Goal: Task Accomplishment & Management: Use online tool/utility

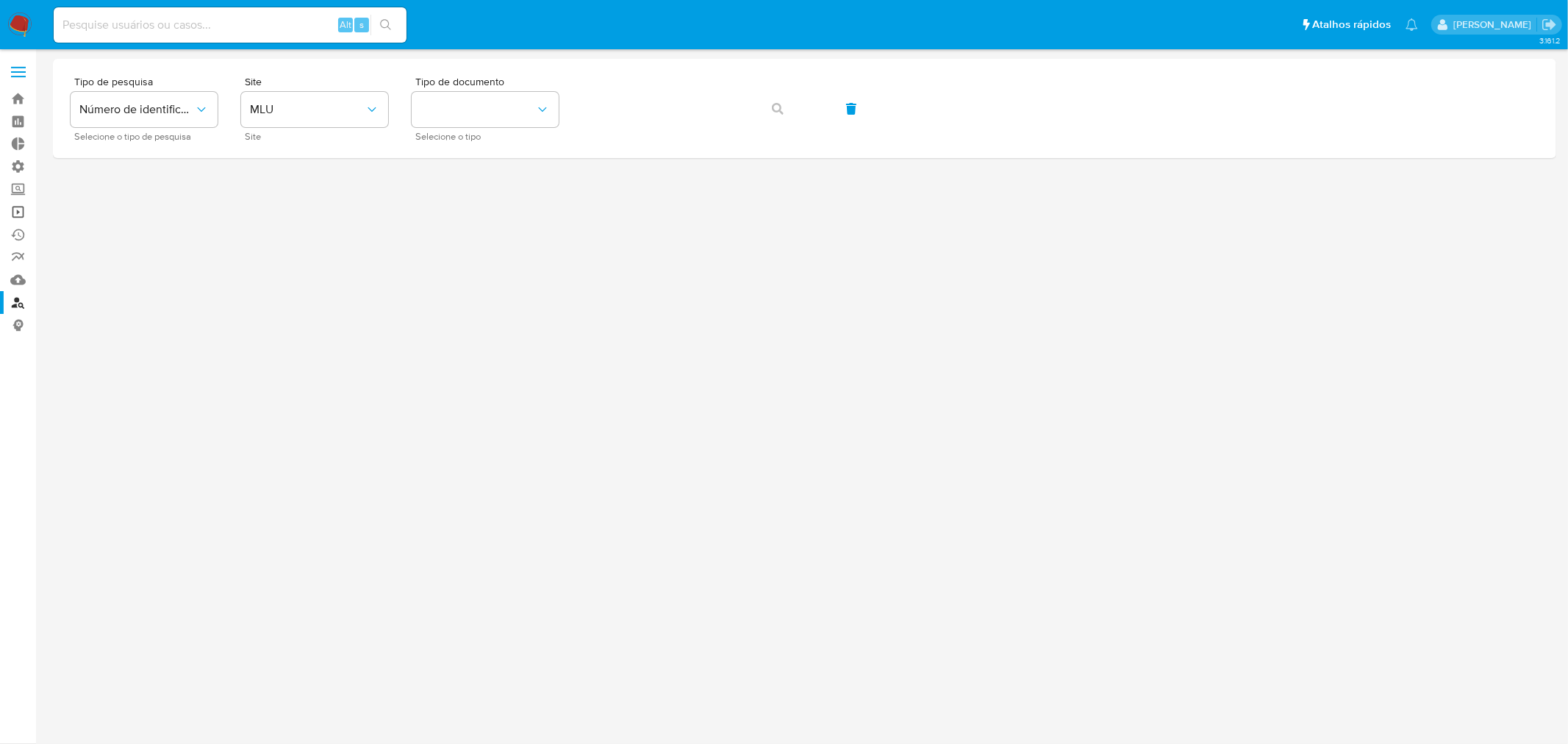
click at [20, 216] on link "Operações em massa" at bounding box center [87, 212] width 175 height 23
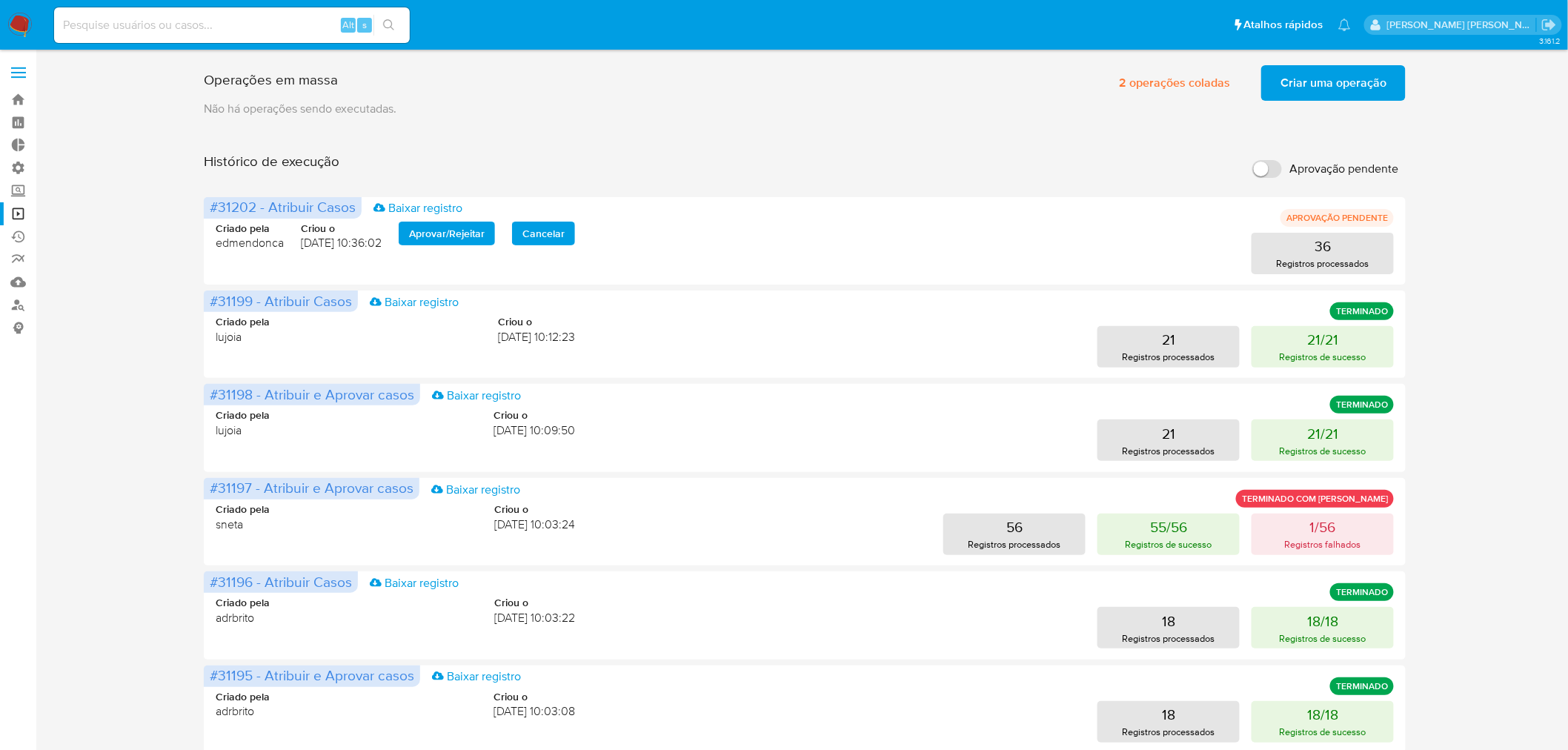
click at [1253, 171] on input "Aprovação pendente" at bounding box center [1267, 169] width 29 height 18
checkbox input "true"
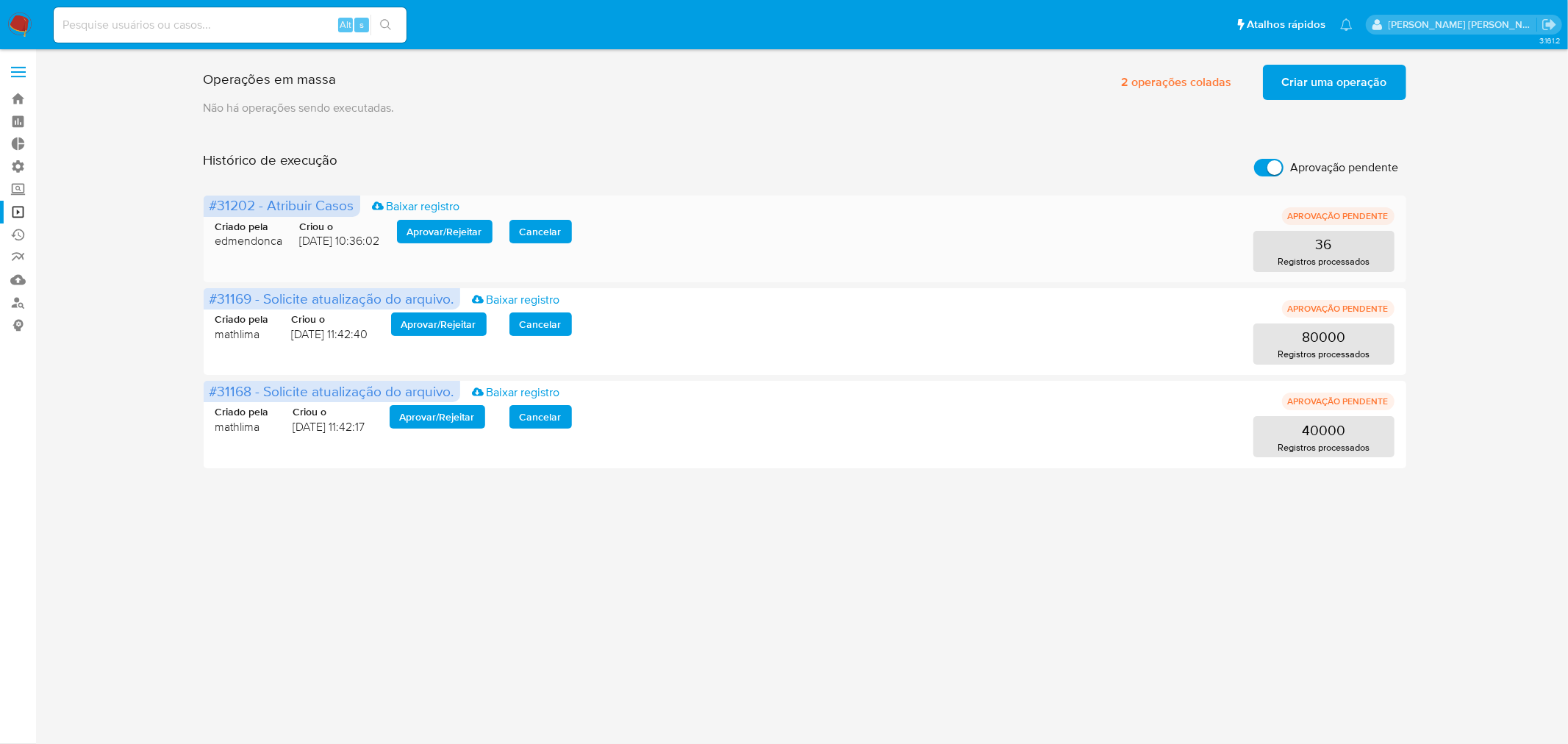
click at [449, 228] on span "Aprovar / Rejeitar" at bounding box center [445, 231] width 75 height 21
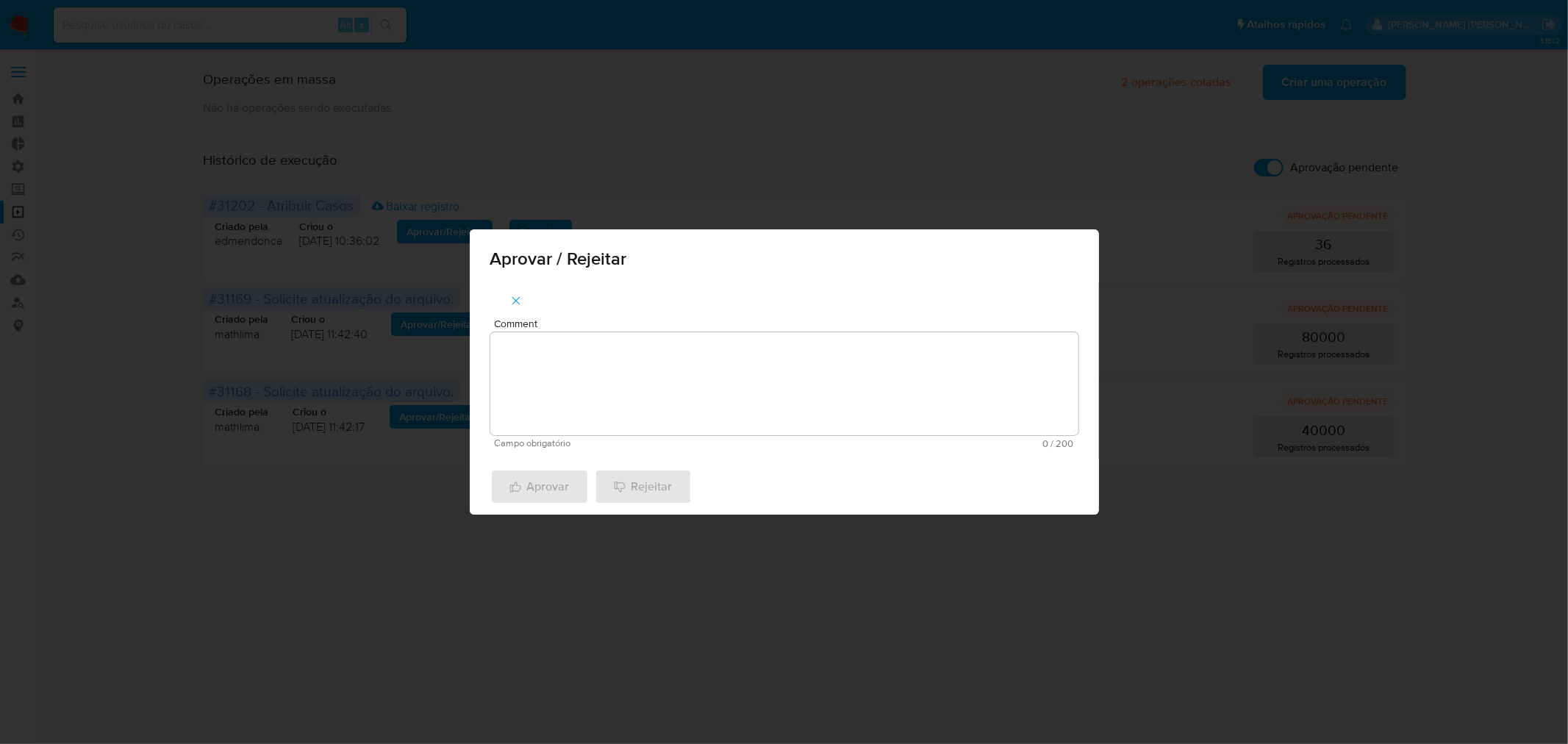
click at [608, 348] on textarea "Comment" at bounding box center [784, 384] width 588 height 103
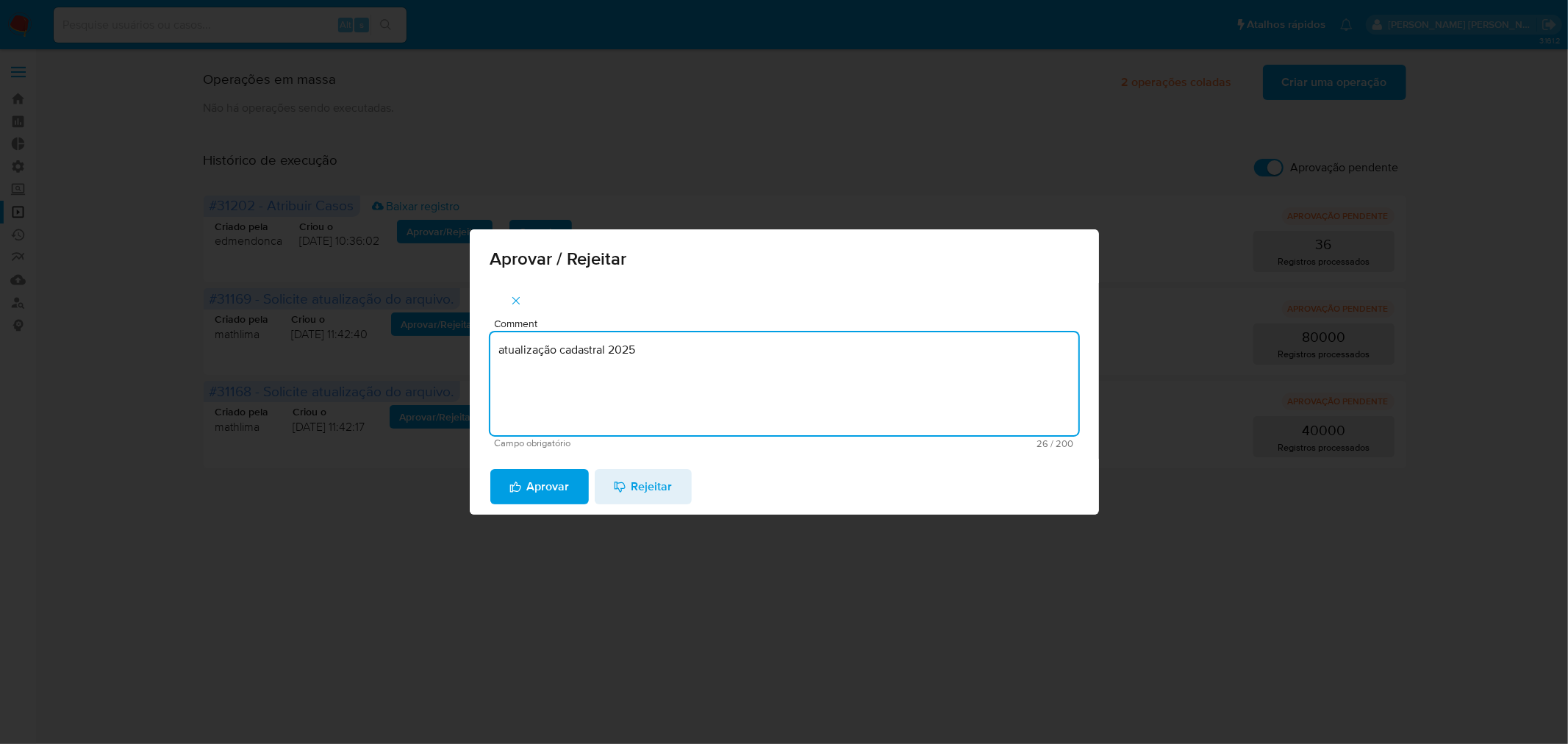
click at [608, 349] on textarea "atualização cadastral 2025" at bounding box center [784, 384] width 588 height 103
type textarea "atualização cadastral 2025"
click at [545, 483] on span "Aprovar" at bounding box center [540, 487] width 60 height 32
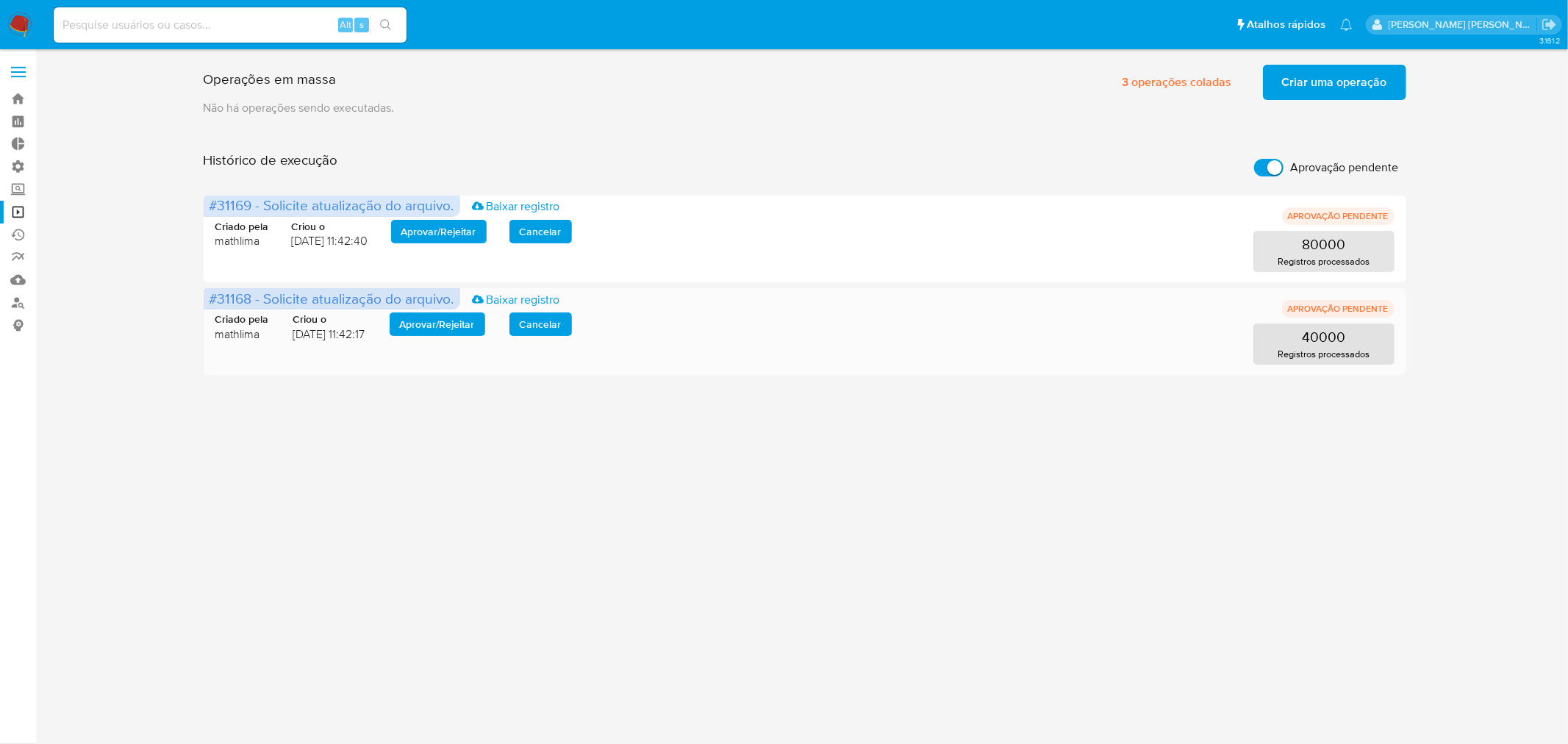
click at [446, 333] on span "Aprovar / Rejeitar" at bounding box center [437, 324] width 75 height 21
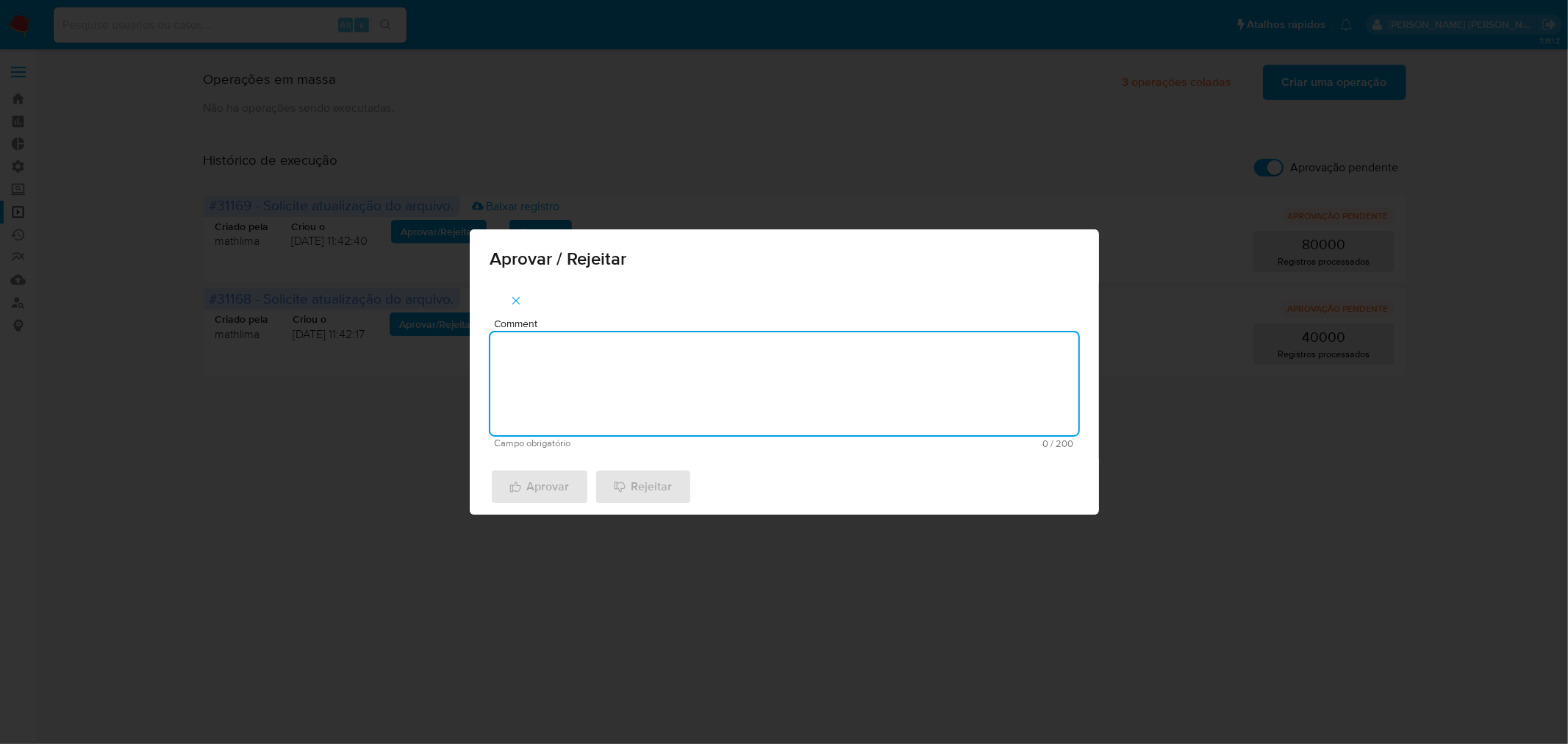
click at [549, 380] on textarea "Comment" at bounding box center [784, 384] width 588 height 103
paste textarea "atualização cadastral 2025"
type textarea "atualização cadastral 2025"
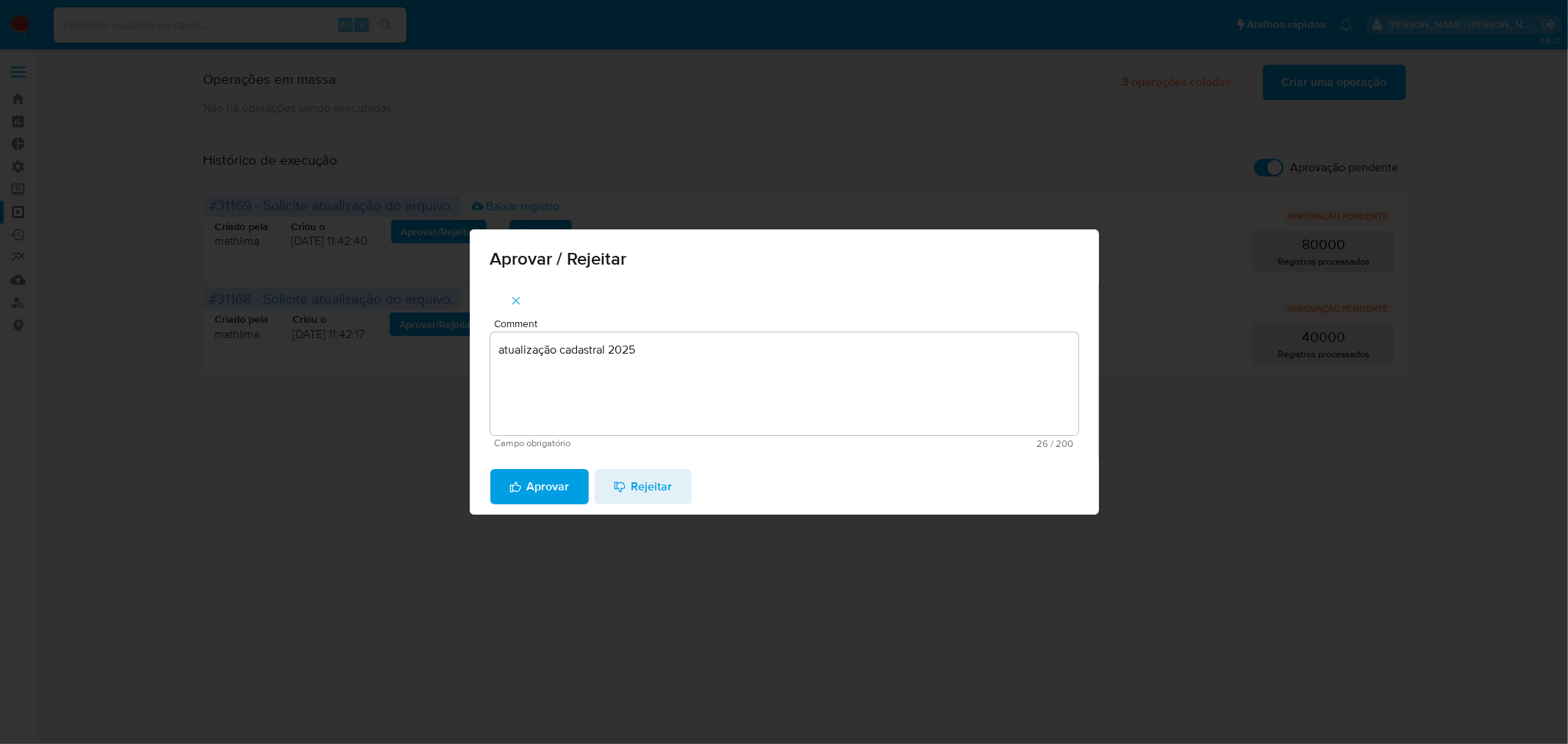
click at [521, 491] on span "Aprovar" at bounding box center [540, 487] width 60 height 32
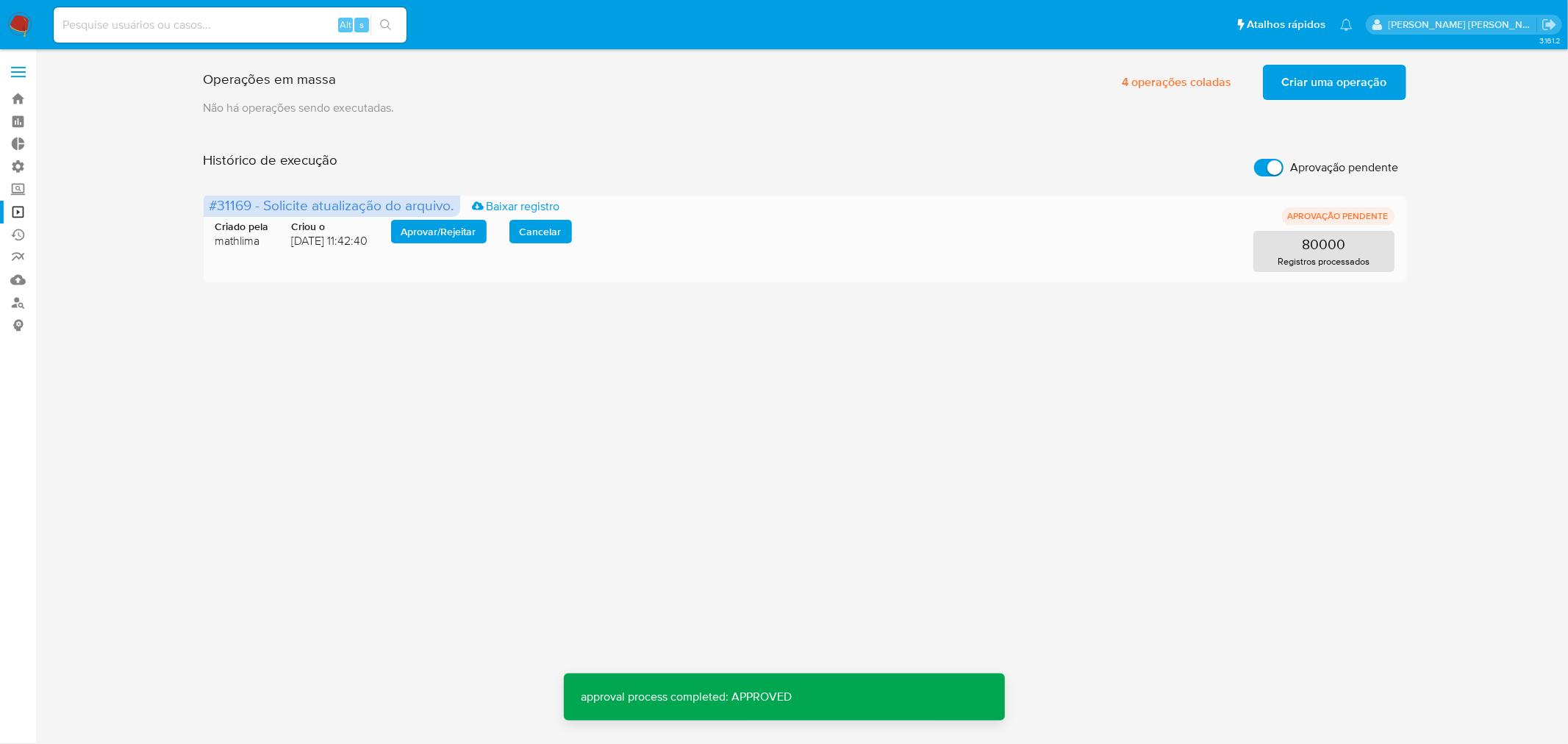
click at [431, 234] on span "Aprovar / Rejeitar" at bounding box center [438, 231] width 75 height 21
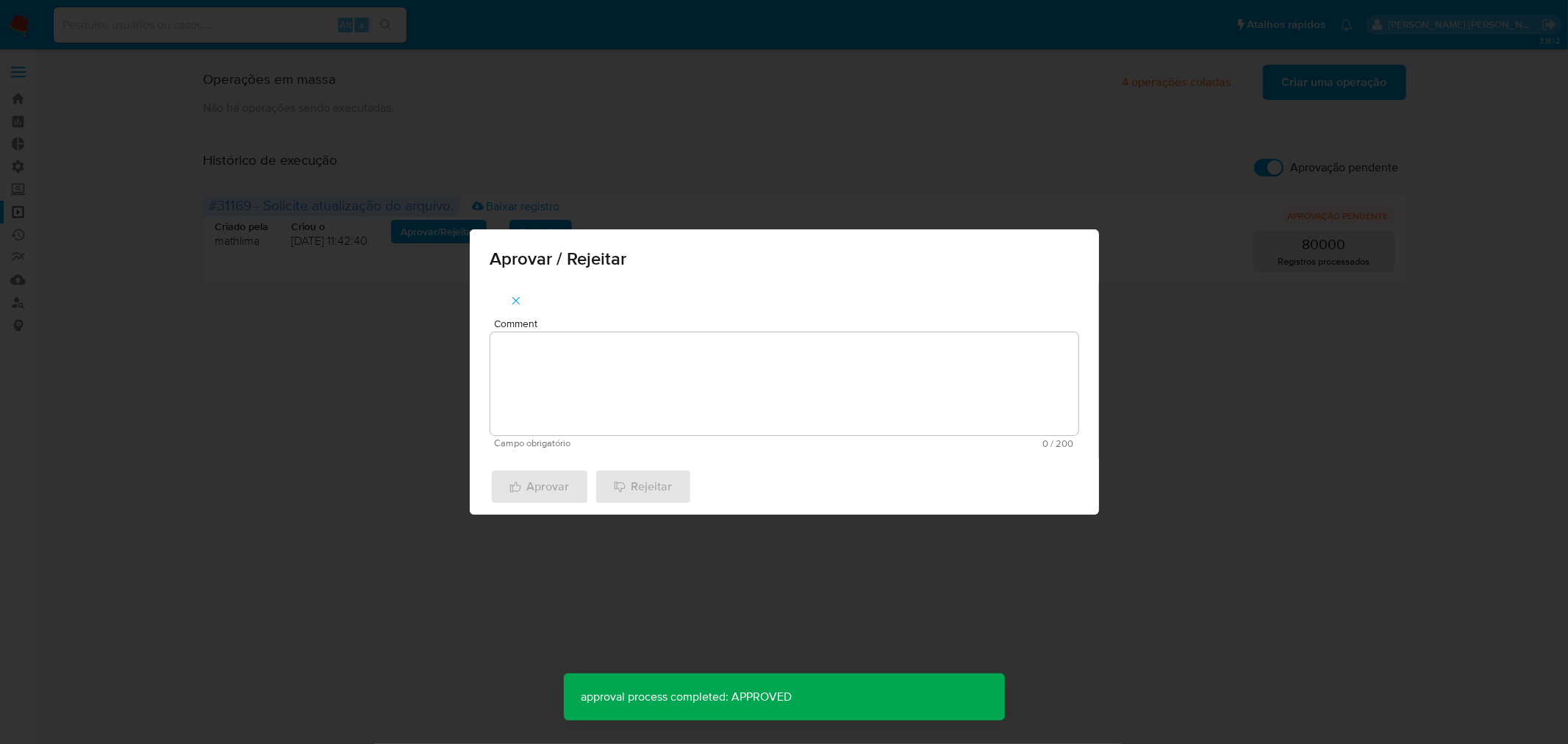
click at [536, 360] on textarea "Comment" at bounding box center [784, 384] width 588 height 103
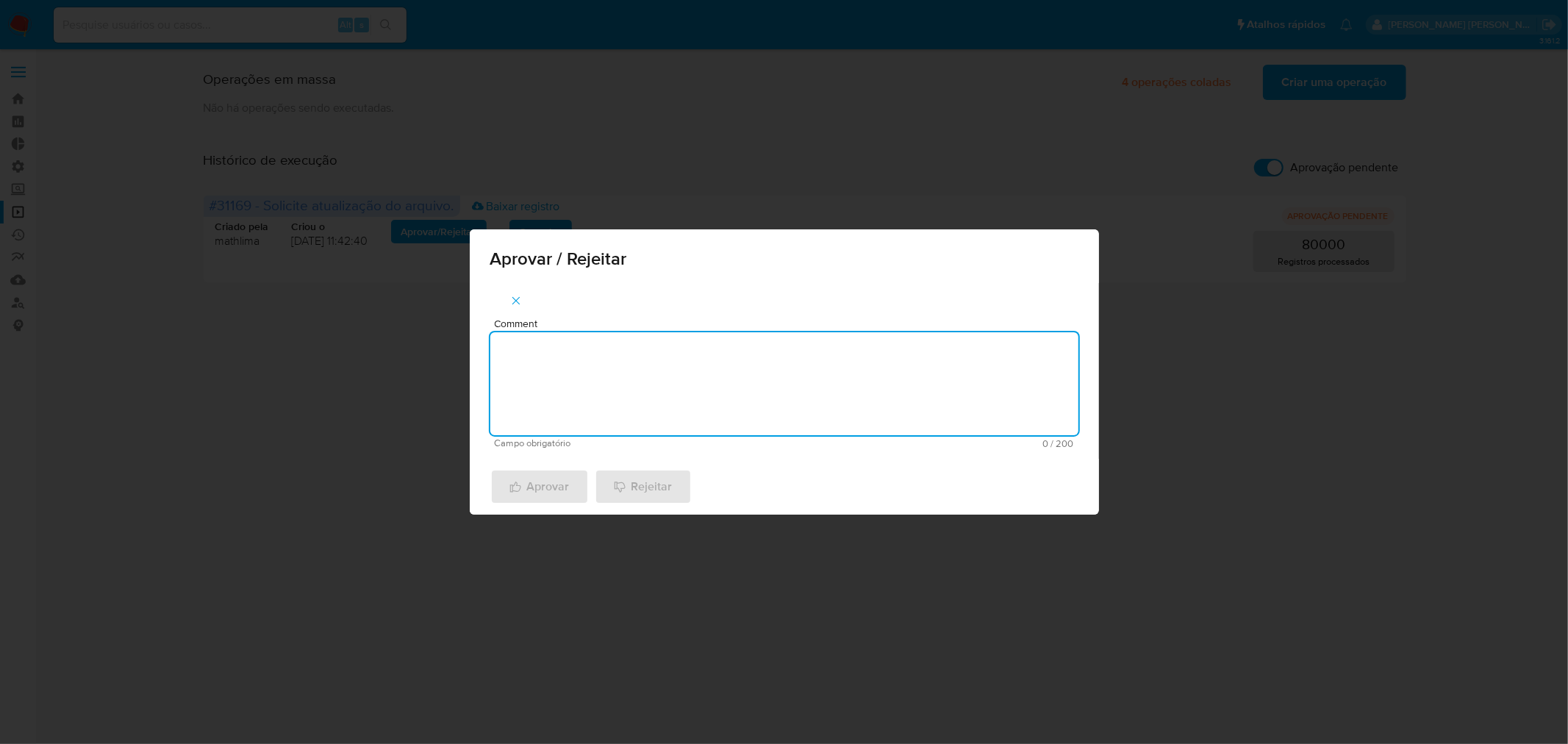
paste textarea "atualização cadastral 2025"
type textarea "atualização cadastral 2025"
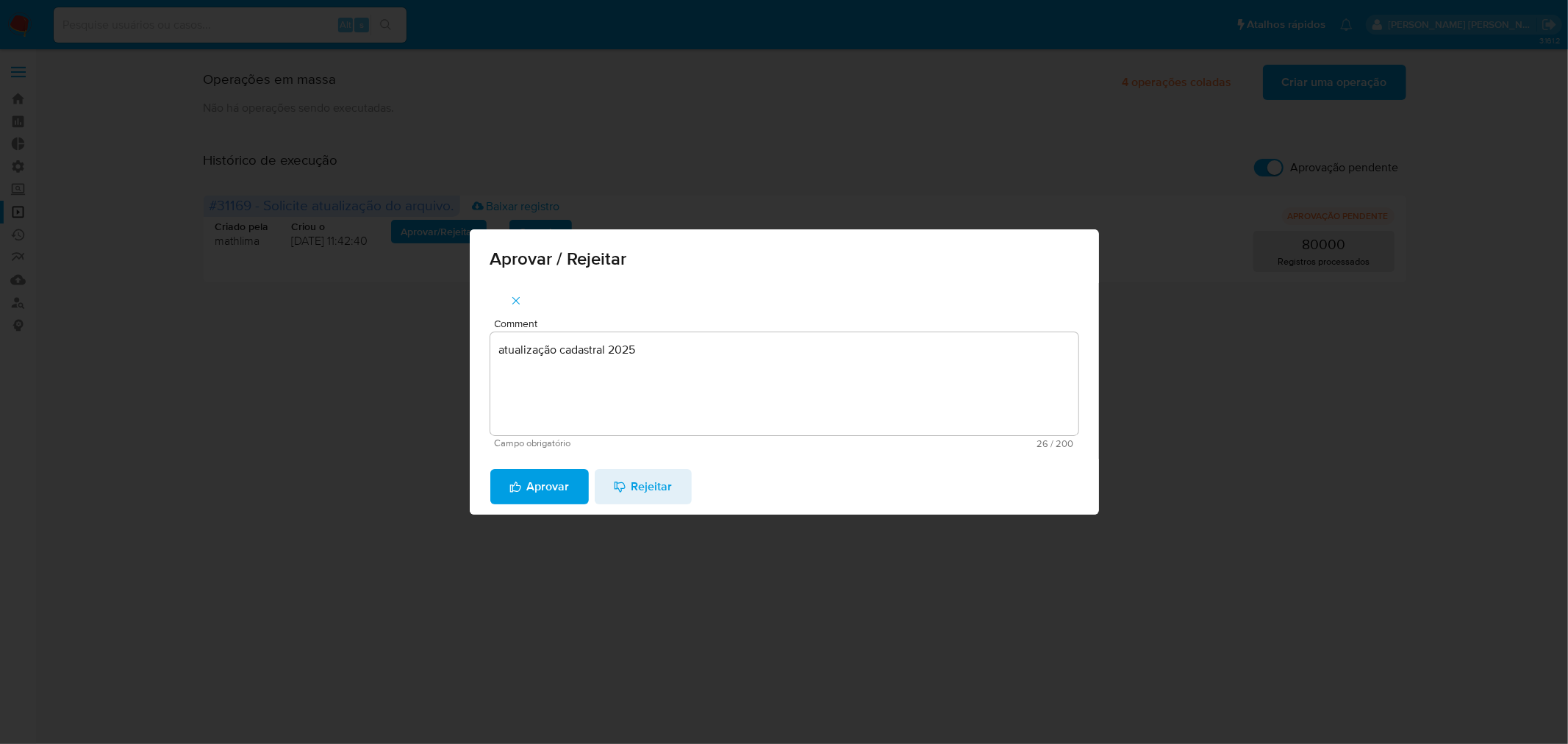
click at [524, 476] on span "Aprovar" at bounding box center [540, 487] width 60 height 32
